Goal: Information Seeking & Learning: Learn about a topic

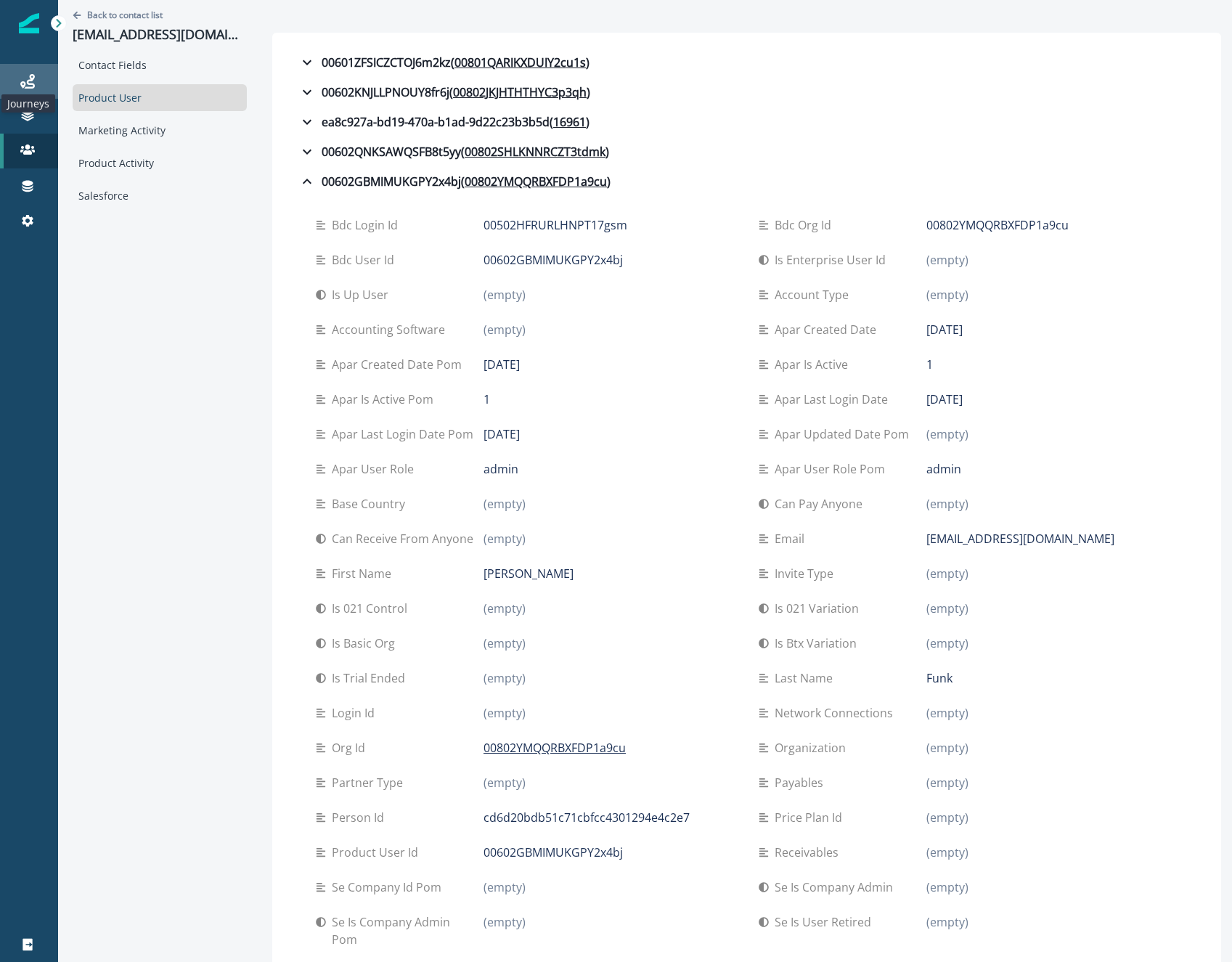
click at [25, 80] on icon at bounding box center [27, 81] width 14 height 14
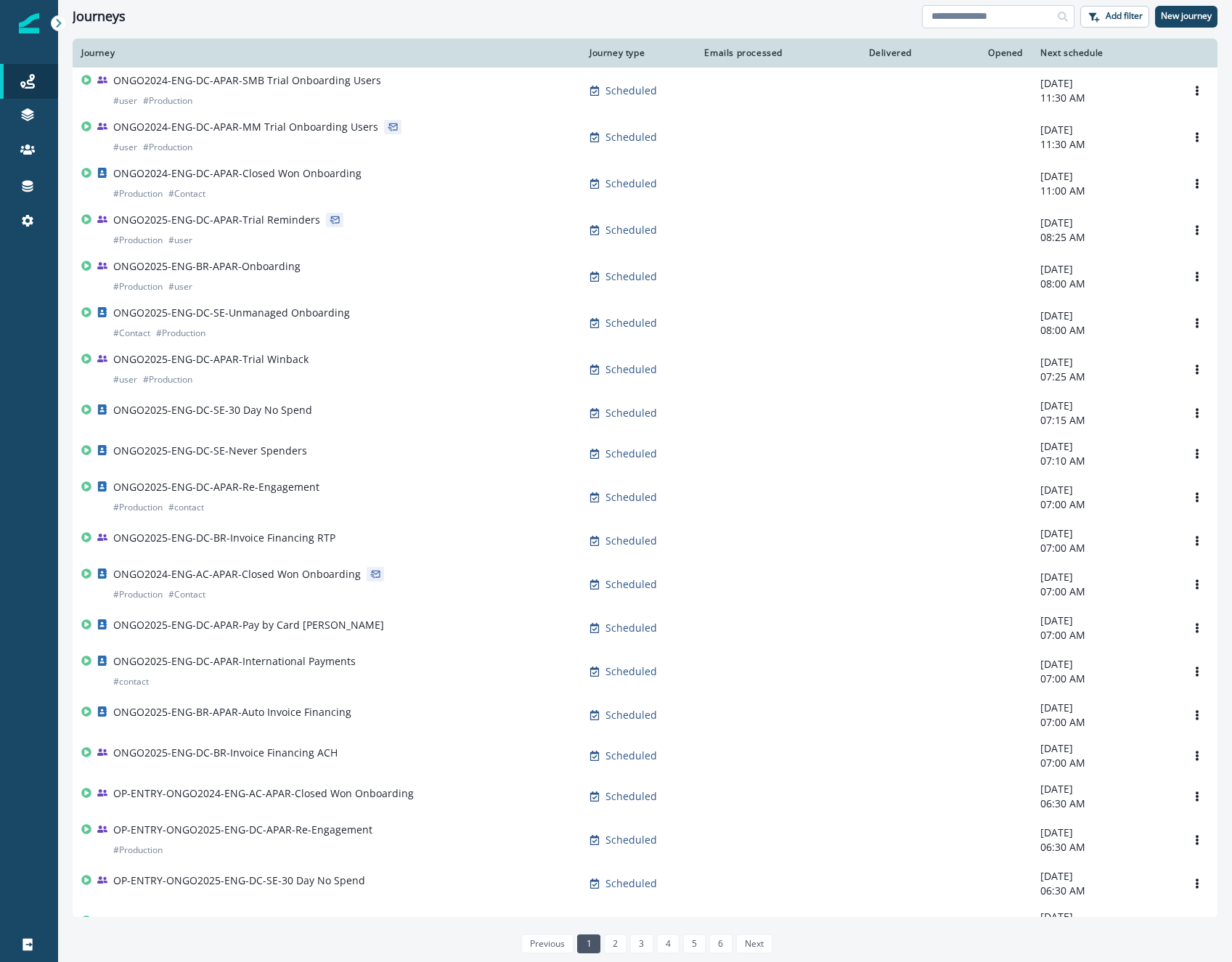
click at [1001, 9] on input at bounding box center [997, 17] width 152 height 24
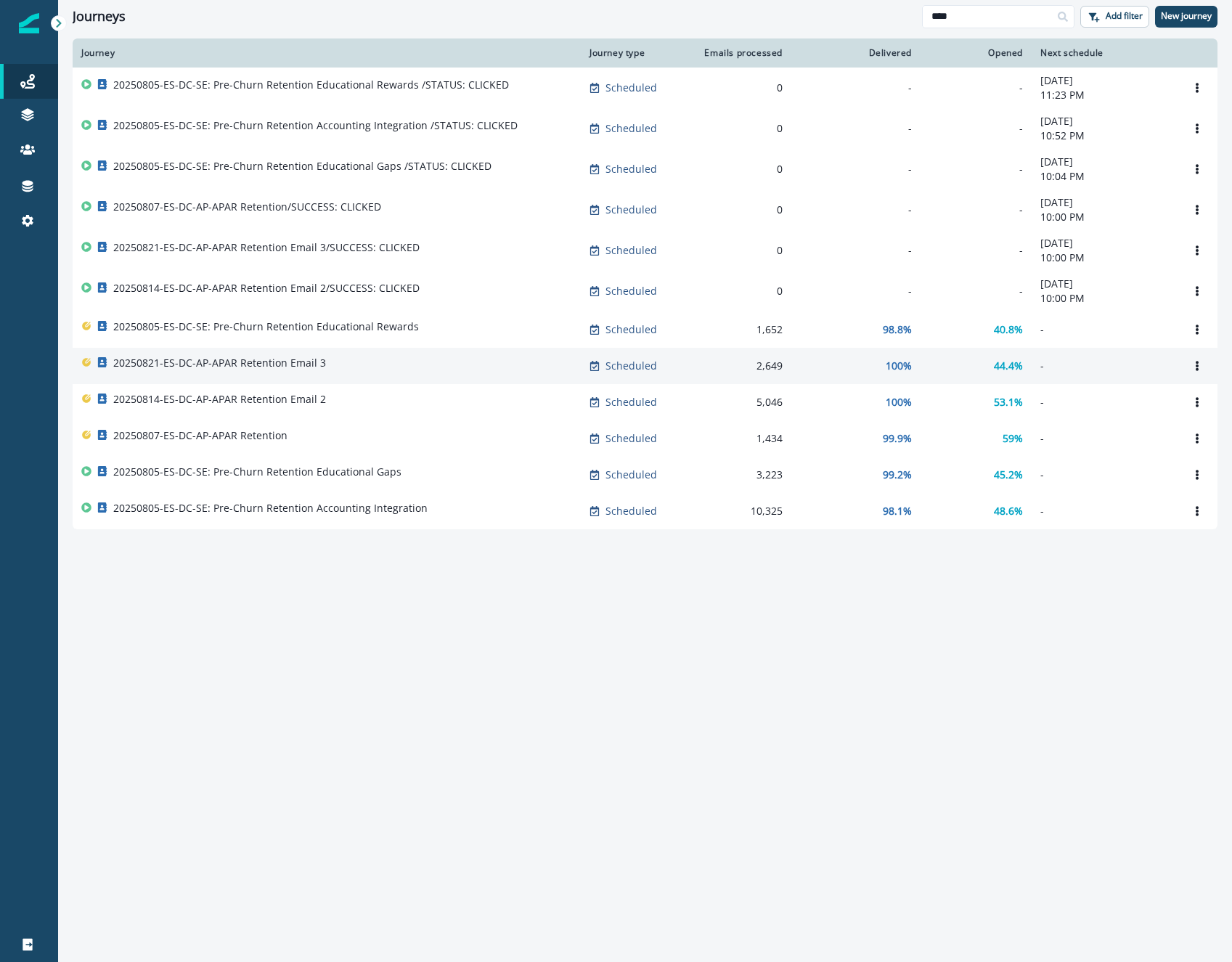
type input "****"
click at [332, 375] on div "20250821-ES-DC-AP-APAR Retention Email 3" at bounding box center [326, 366] width 490 height 20
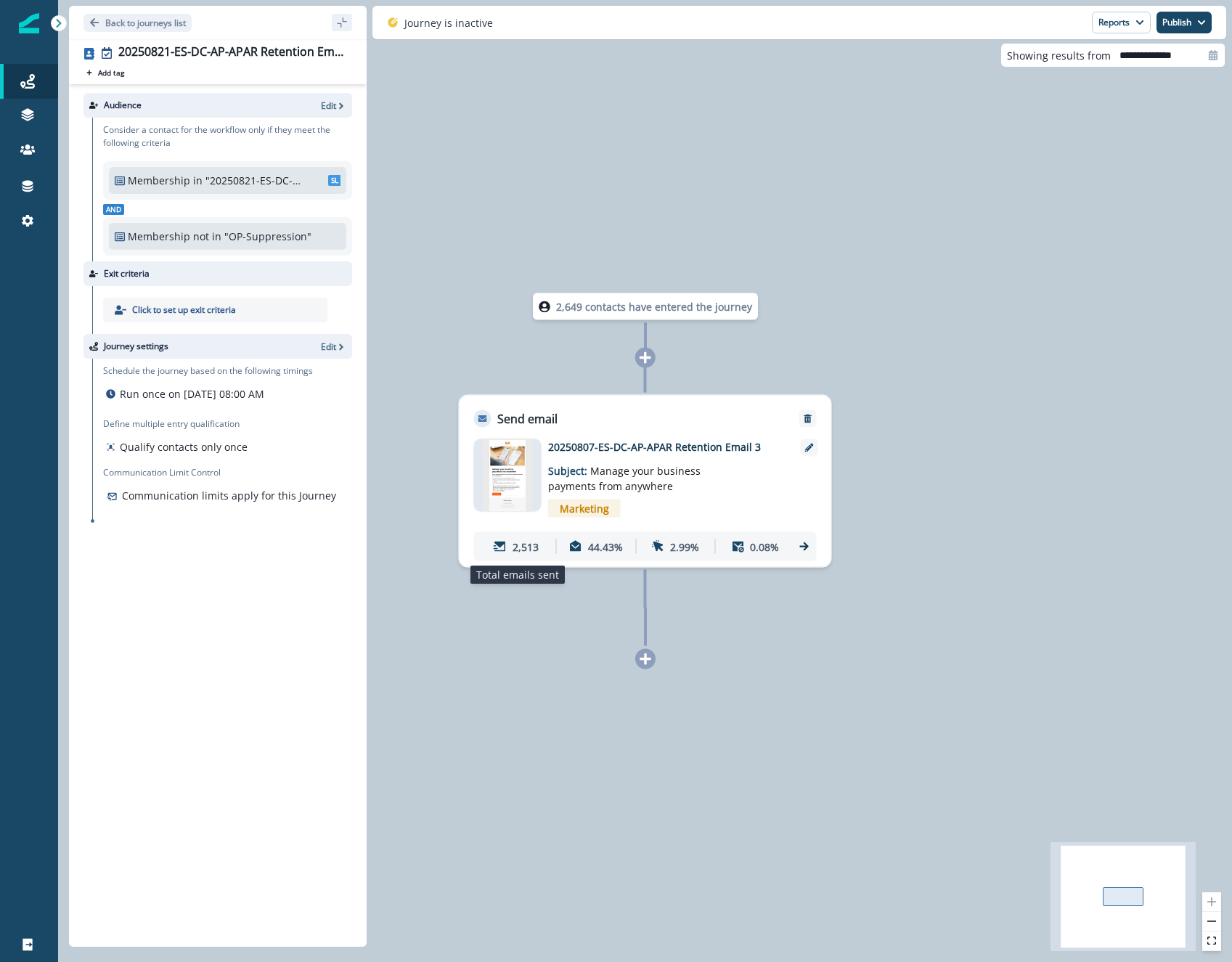
click at [521, 552] on p "2,513" at bounding box center [525, 546] width 26 height 15
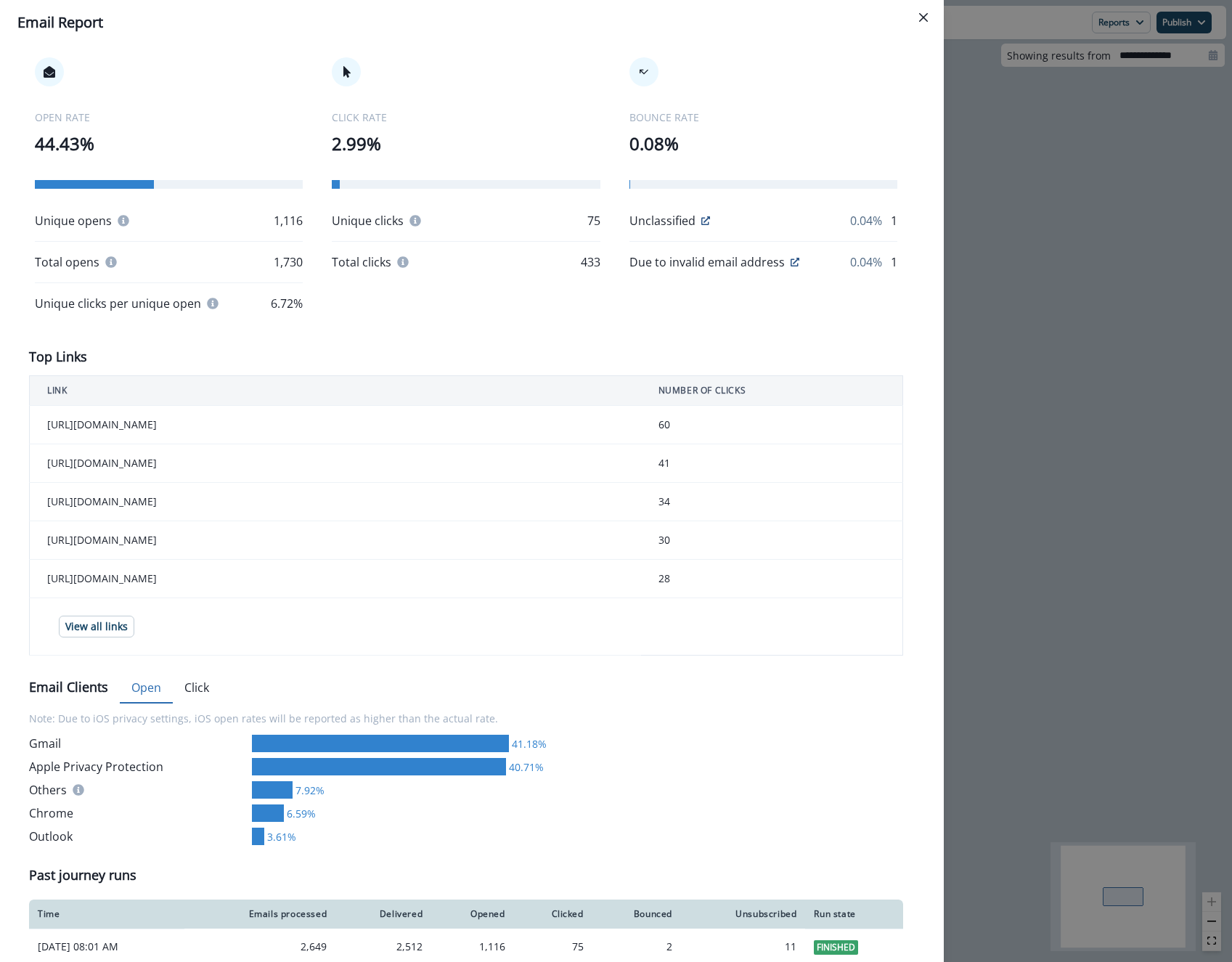
scroll to position [260, 0]
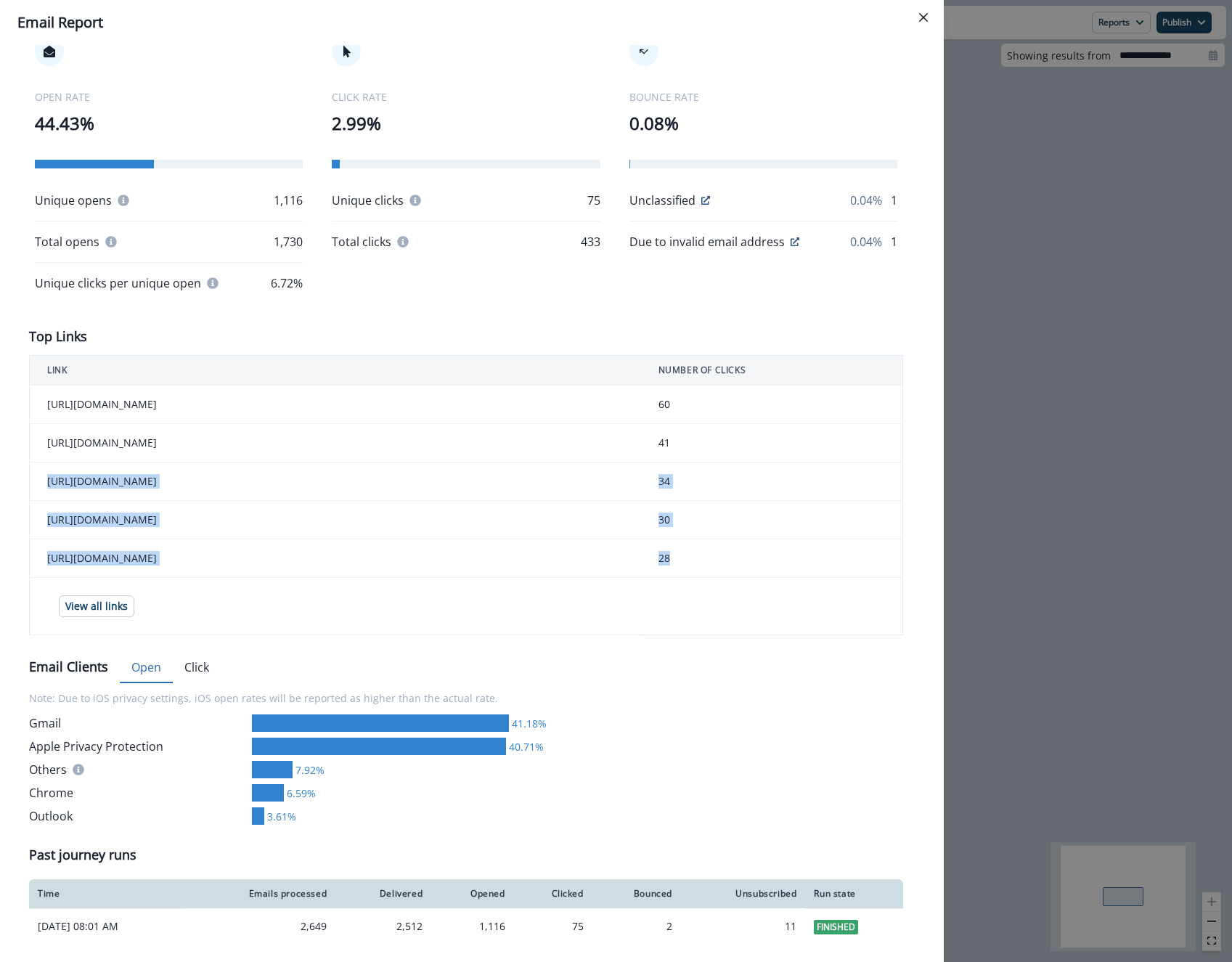
drag, startPoint x: 684, startPoint y: 562, endPoint x: 631, endPoint y: 468, distance: 107.9
click at [631, 468] on tbody "[URL][DOMAIN_NAME] 60 [URL][DOMAIN_NAME] 41 [URL][DOMAIN_NAME] 34 [URL][DOMAIN_…" at bounding box center [466, 510] width 873 height 250
click at [665, 489] on td "34" at bounding box center [772, 482] width 262 height 39
drag, startPoint x: 650, startPoint y: 479, endPoint x: 669, endPoint y: 559, distance: 82.2
click at [669, 559] on tbody "[URL][DOMAIN_NAME] 60 [URL][DOMAIN_NAME] 41 [URL][DOMAIN_NAME] 34 [URL][DOMAIN_…" at bounding box center [466, 510] width 873 height 250
